Goal: Navigation & Orientation: Find specific page/section

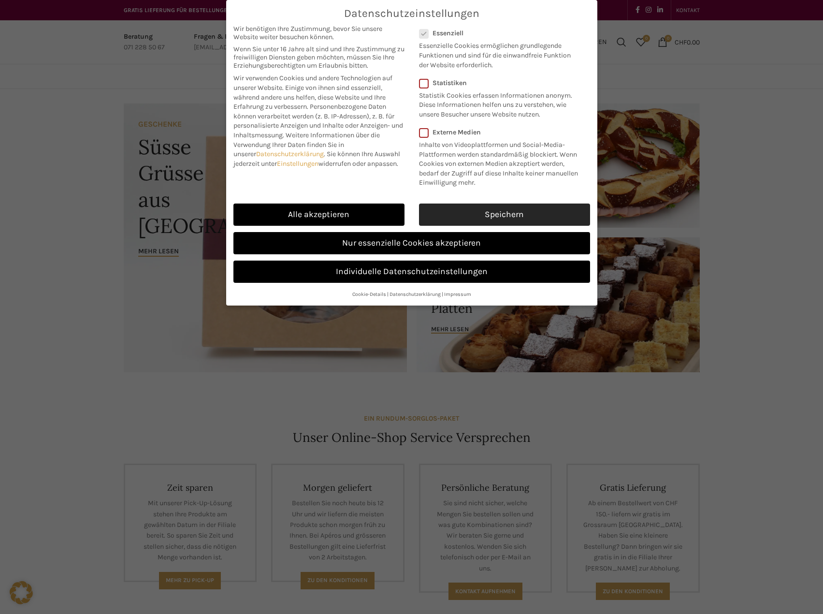
click at [451, 212] on link "Speichern" at bounding box center [504, 214] width 171 height 22
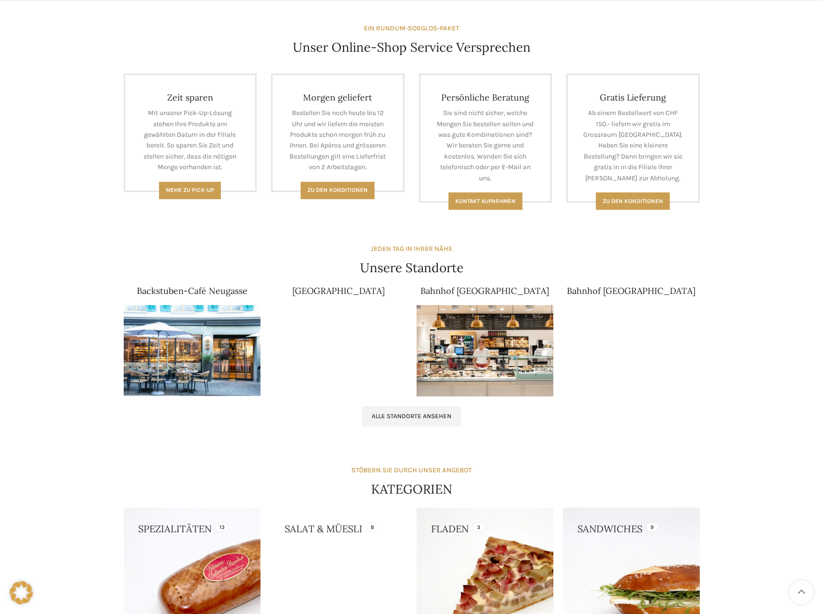
scroll to position [483, 0]
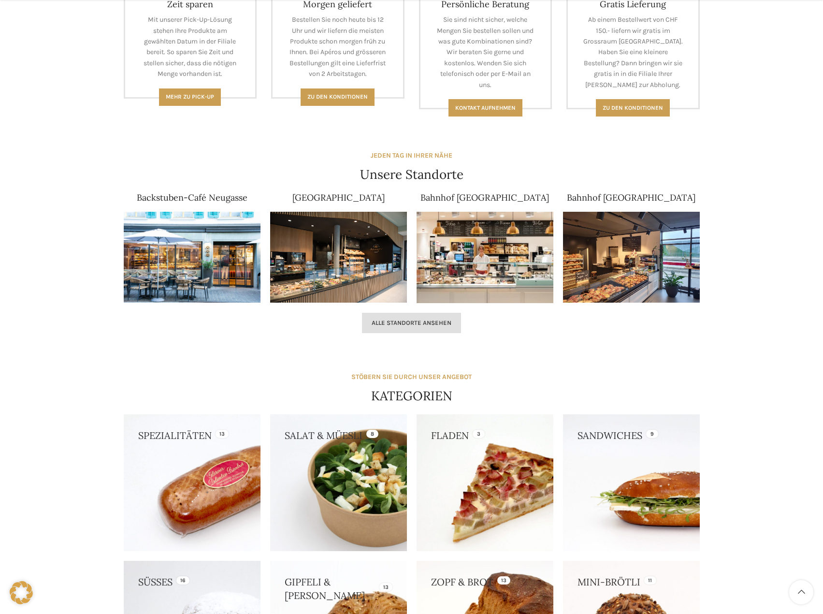
click at [389, 320] on span "Alle Standorte ansehen" at bounding box center [412, 323] width 80 height 8
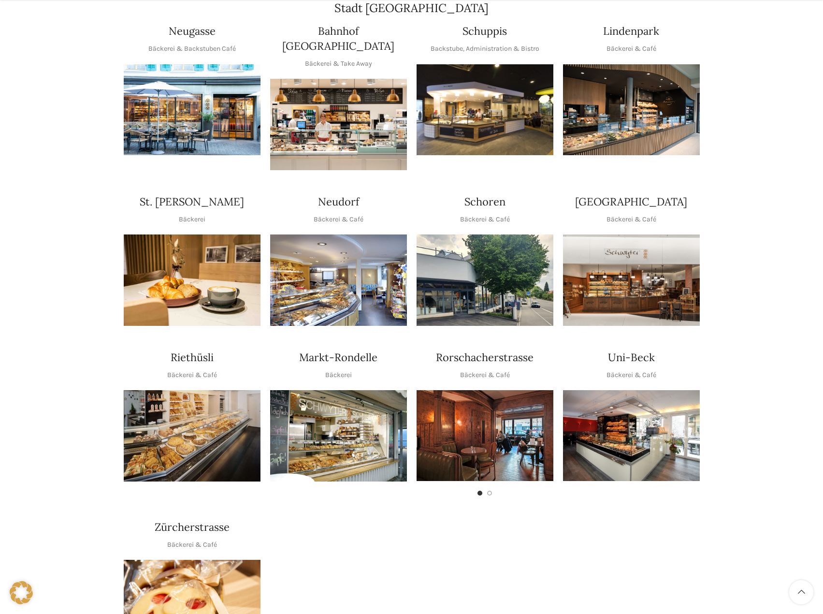
scroll to position [242, 0]
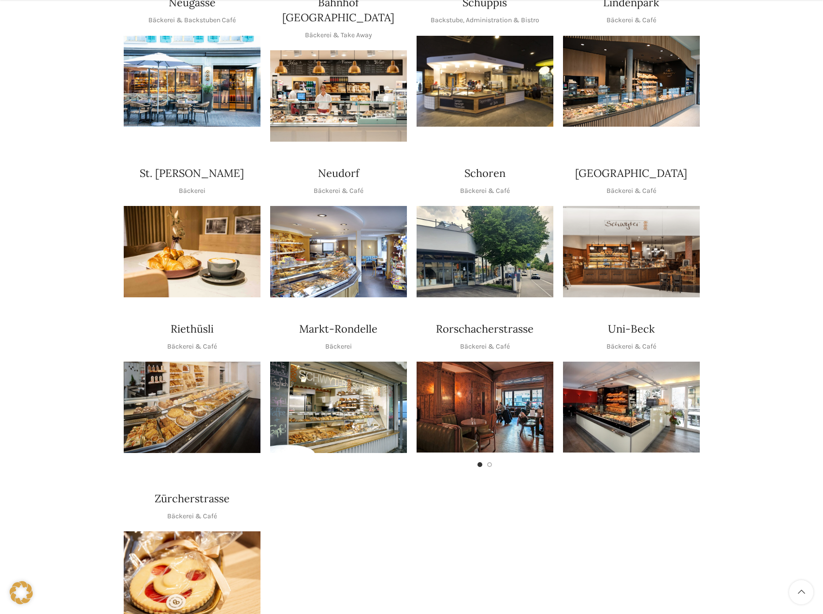
click at [647, 364] on img "1 / 1" at bounding box center [631, 407] width 137 height 91
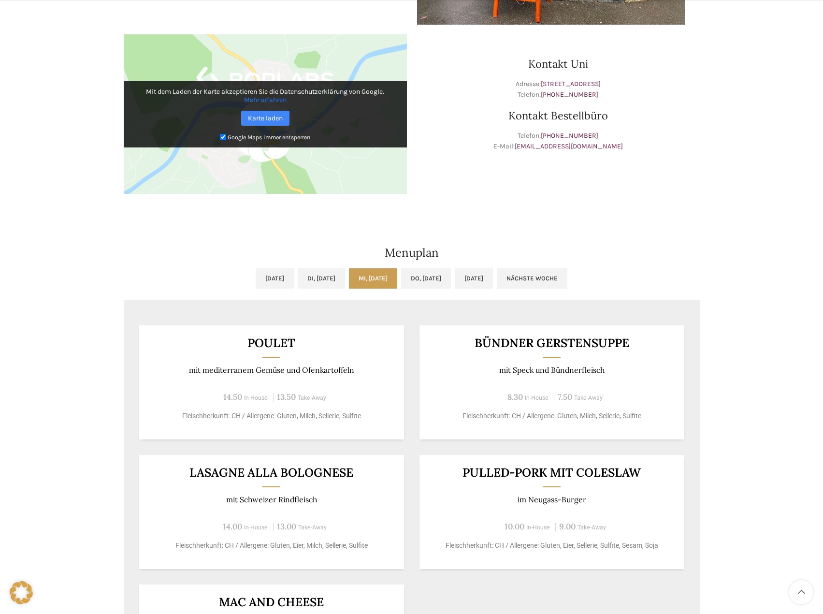
scroll to position [290, 0]
click at [441, 272] on link "Do, 02.10.2025" at bounding box center [426, 278] width 50 height 20
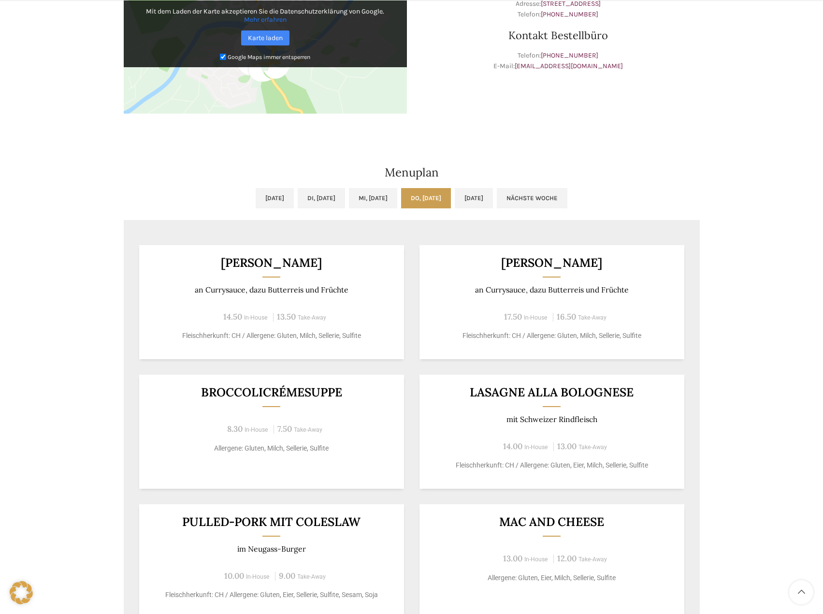
scroll to position [435, 0]
